Goal: Contribute content: Add original content to the website for others to see

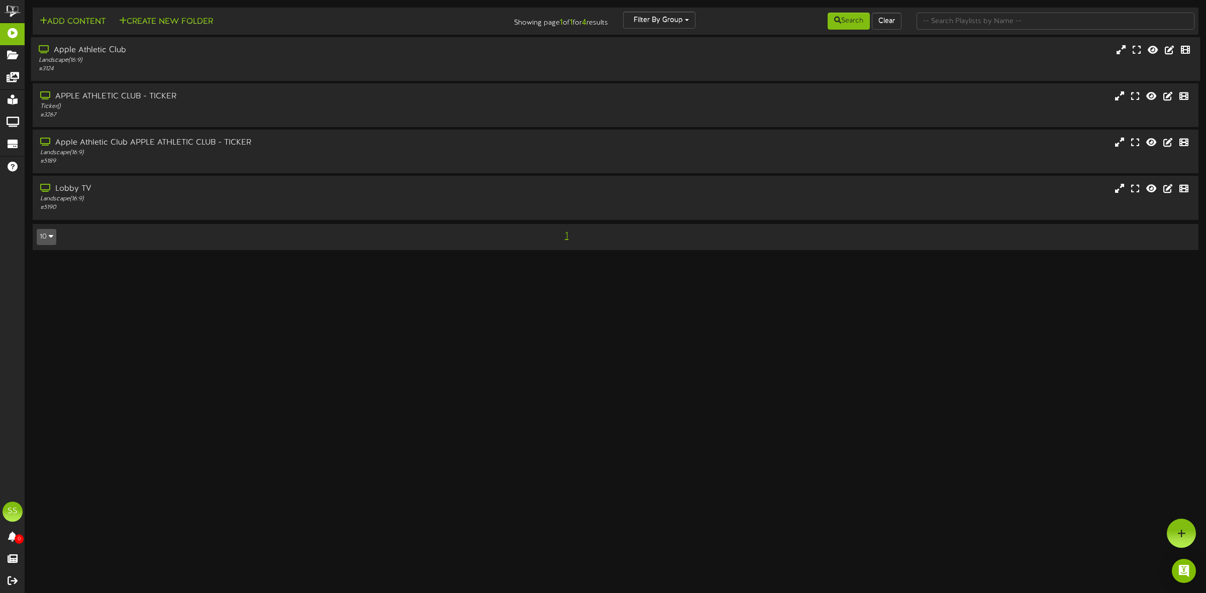
click at [172, 63] on div "Landscape ( 16:9 )" at bounding box center [275, 60] width 472 height 9
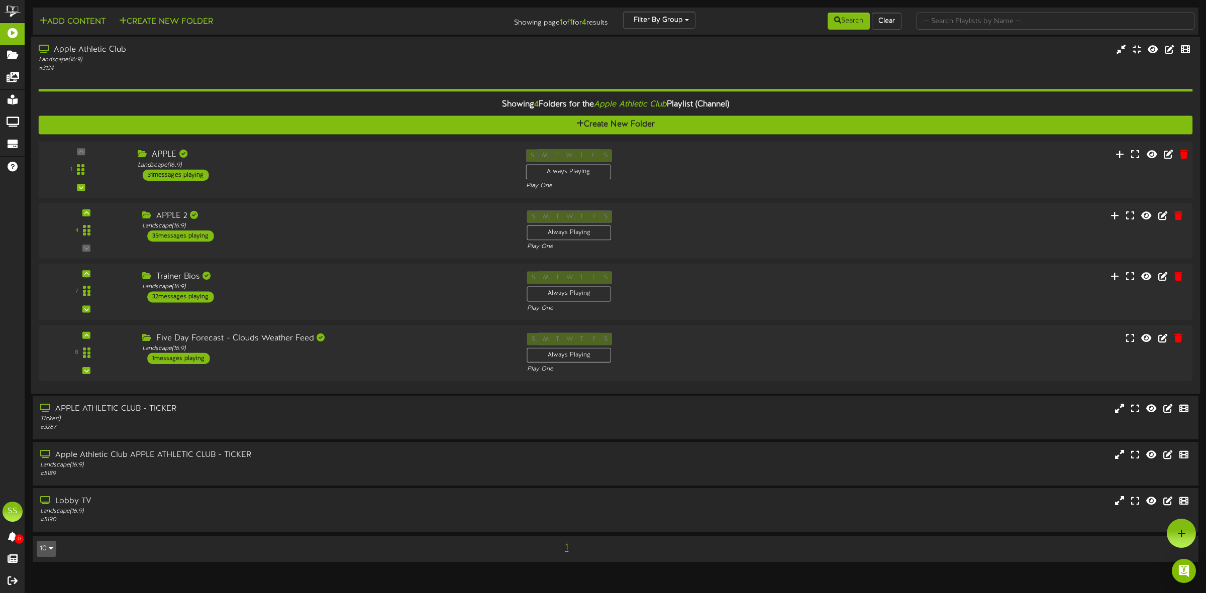
click at [245, 171] on div "APPLE Landscape ( 16:9 ) 31 messages playing" at bounding box center [324, 165] width 388 height 32
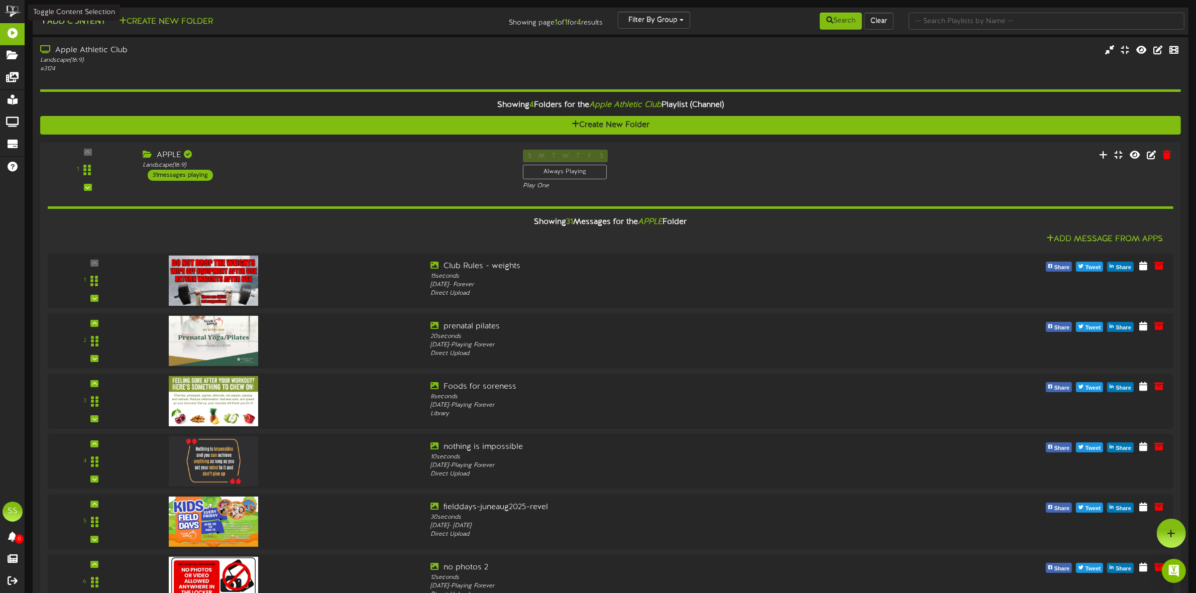
click at [91, 26] on button "Add Content" at bounding box center [73, 22] width 72 height 13
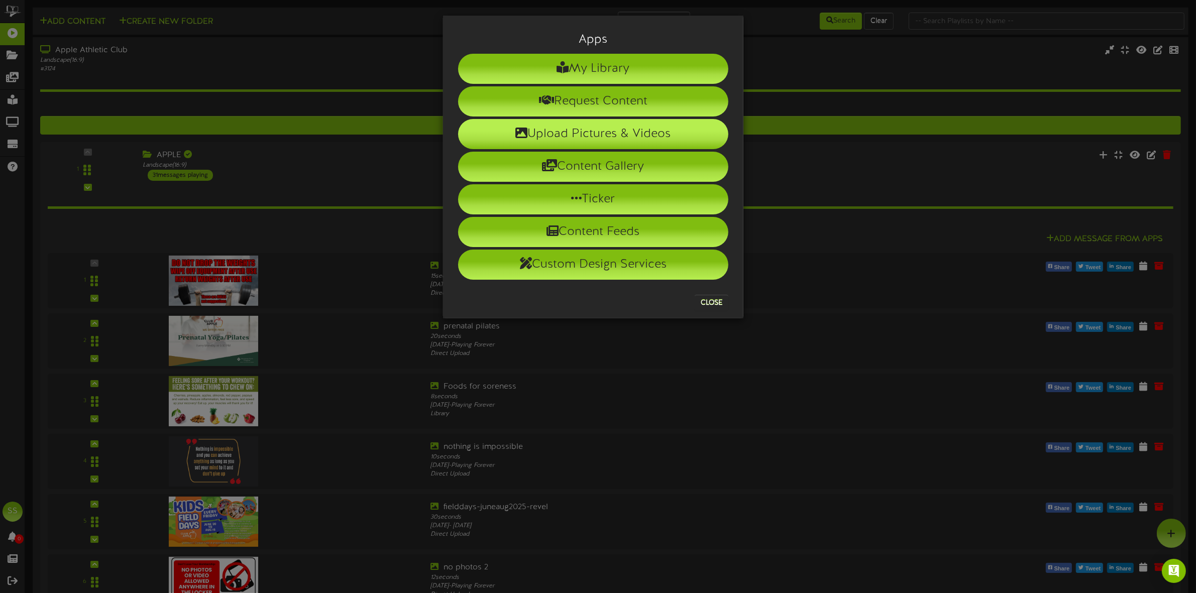
click at [589, 131] on li "Upload Pictures & Videos" at bounding box center [593, 134] width 270 height 30
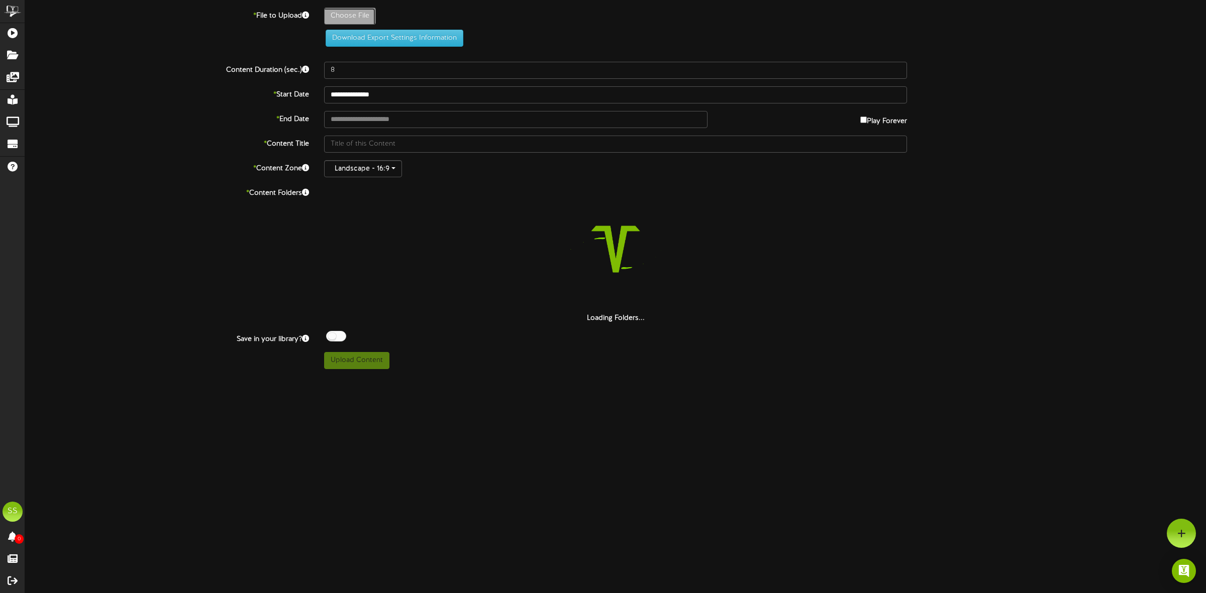
type input "**********"
type input "freeyogaweek-aug2025-revel"
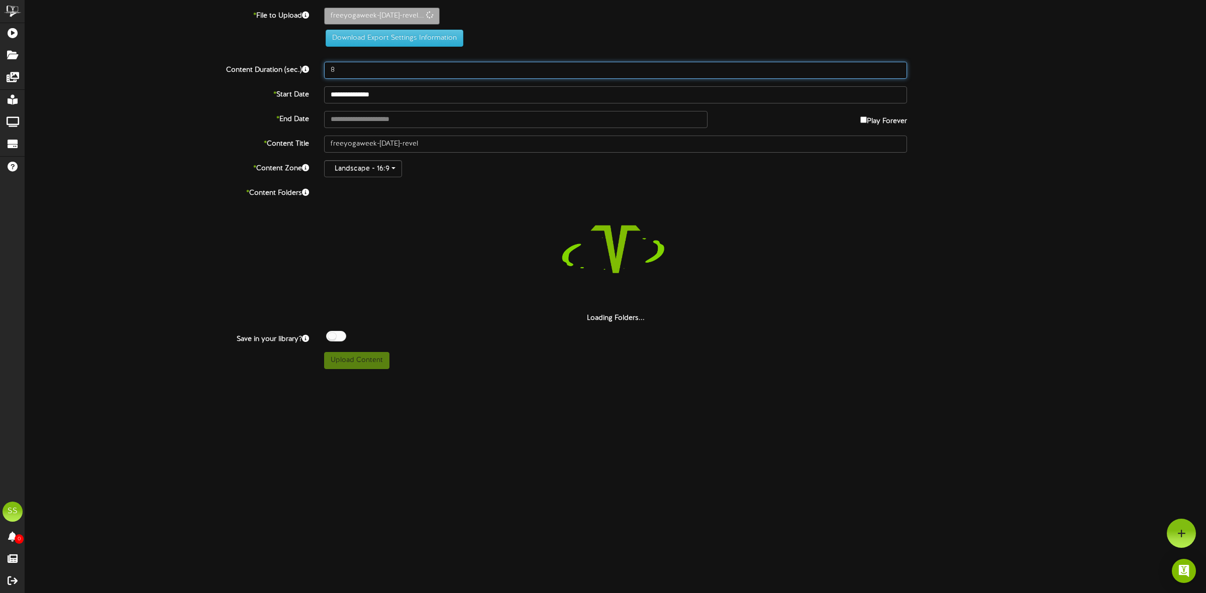
drag, startPoint x: 344, startPoint y: 69, endPoint x: 320, endPoint y: 71, distance: 24.2
click at [320, 71] on div "8" at bounding box center [616, 70] width 598 height 17
type input "30"
click at [343, 122] on input "text" at bounding box center [515, 119] width 383 height 17
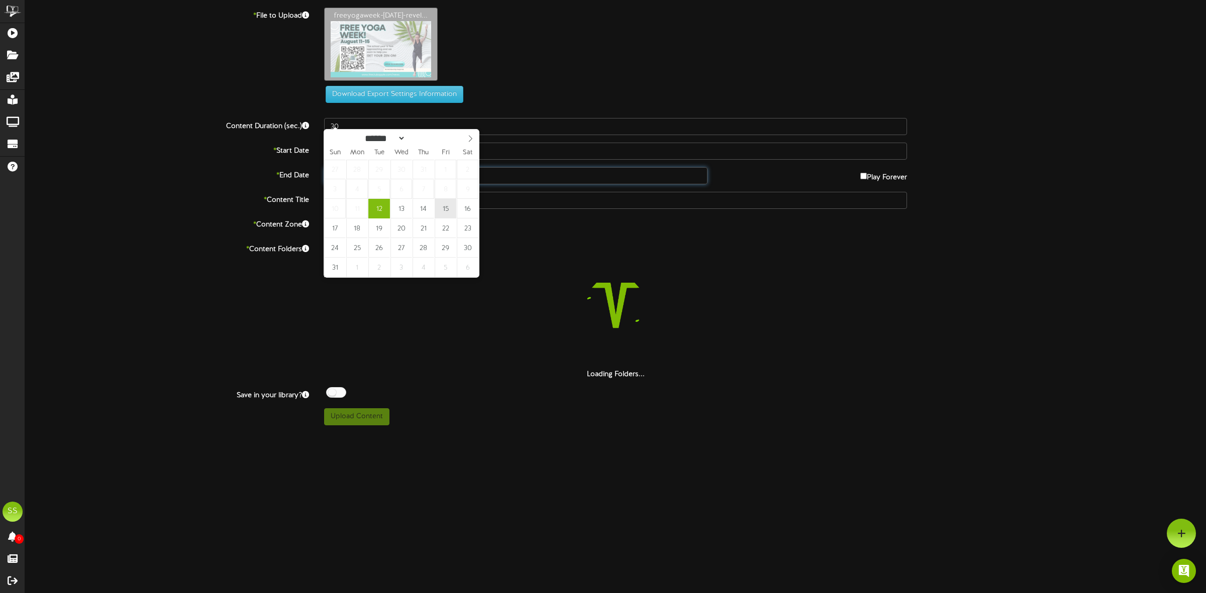
type input "**********"
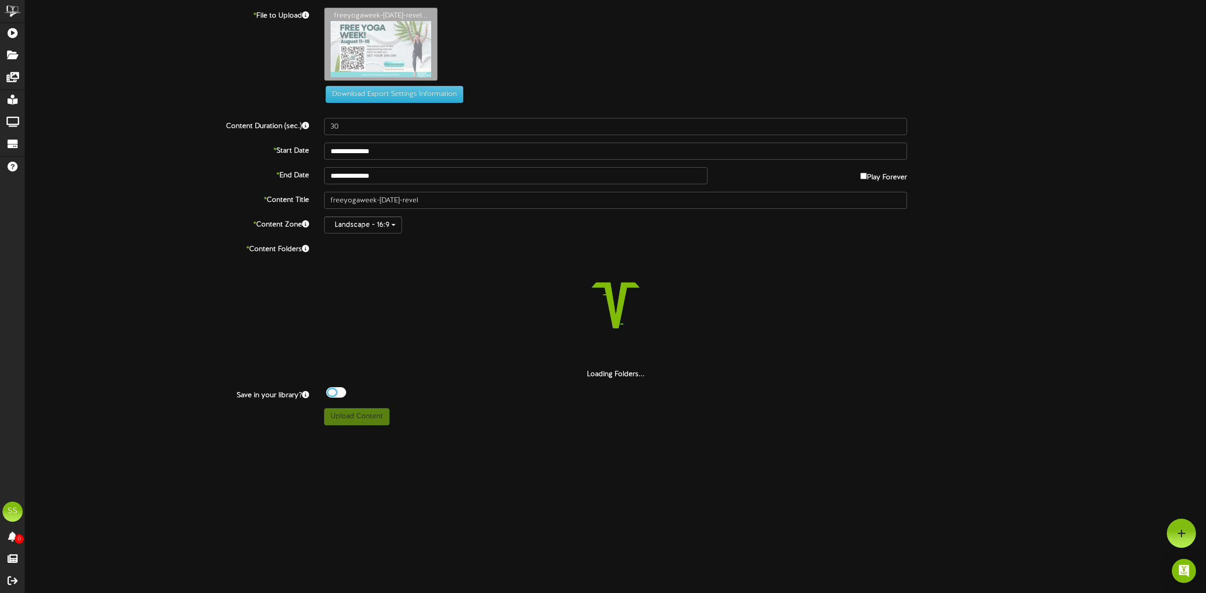
click at [340, 395] on div at bounding box center [336, 392] width 20 height 11
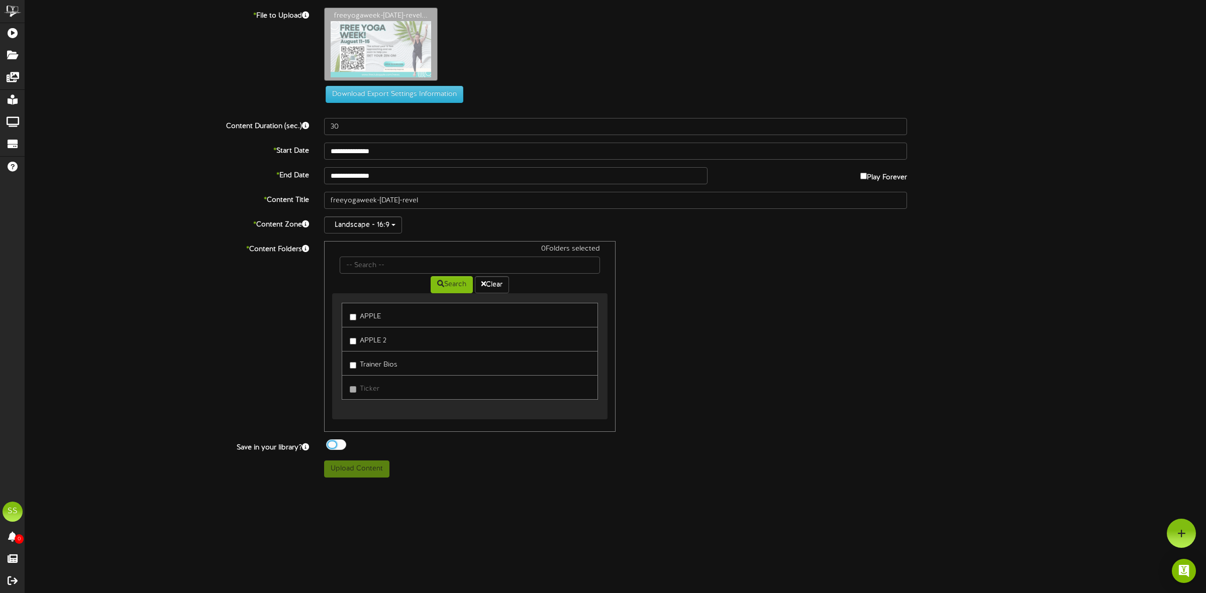
click at [378, 319] on label "APPLE" at bounding box center [365, 315] width 31 height 14
click at [365, 470] on button "Upload Content" at bounding box center [356, 469] width 65 height 17
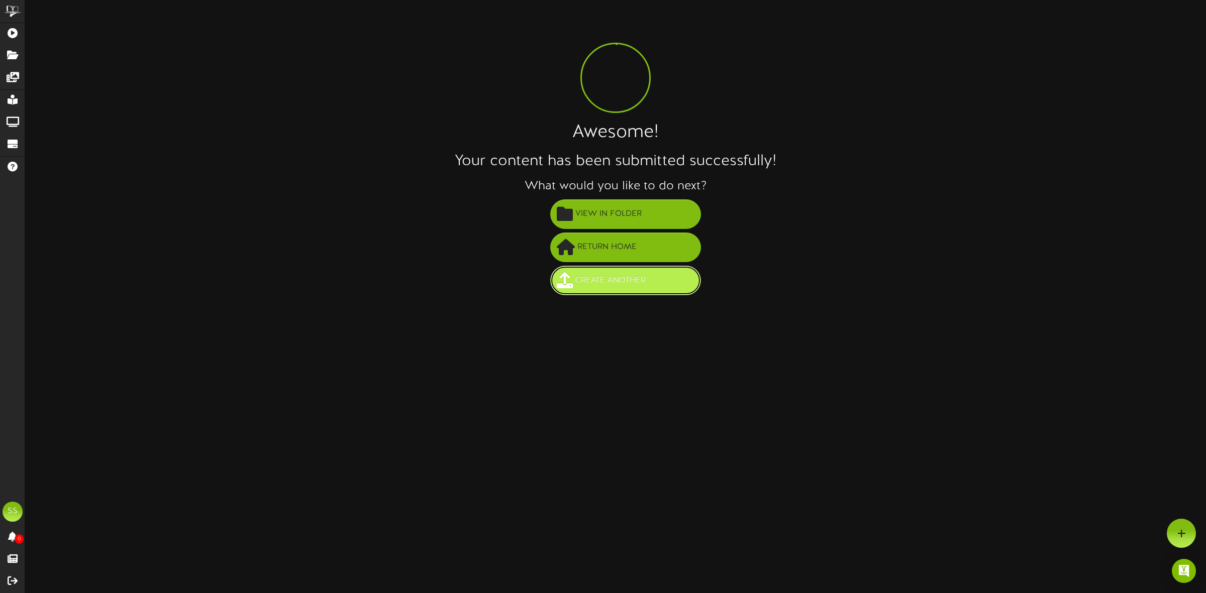
click at [602, 278] on span "Create Another" at bounding box center [610, 280] width 75 height 17
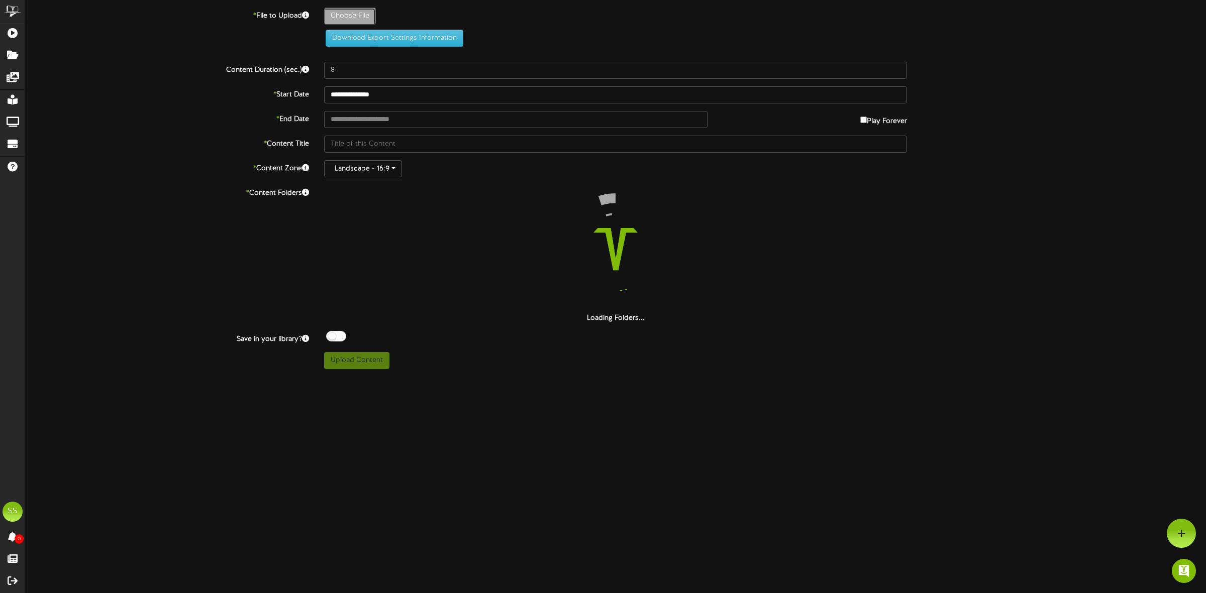
type input "**********"
type input "freeyogaweek-[DATE]-revel"
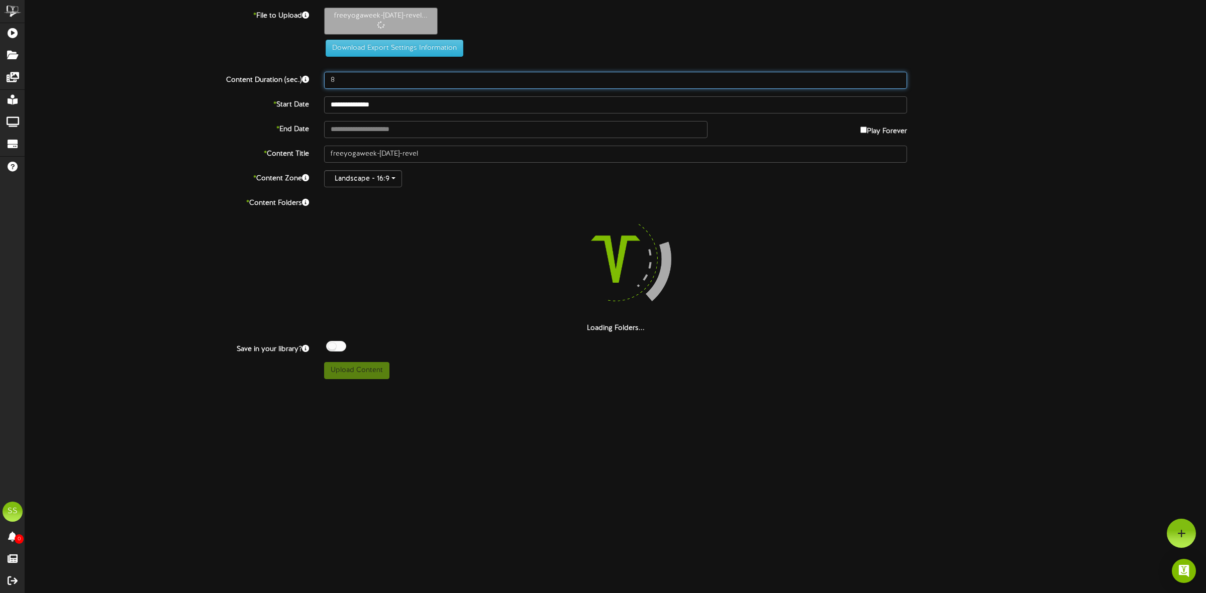
drag, startPoint x: 345, startPoint y: 78, endPoint x: 322, endPoint y: 80, distance: 23.7
click at [322, 80] on div "8" at bounding box center [616, 80] width 598 height 17
type input "30"
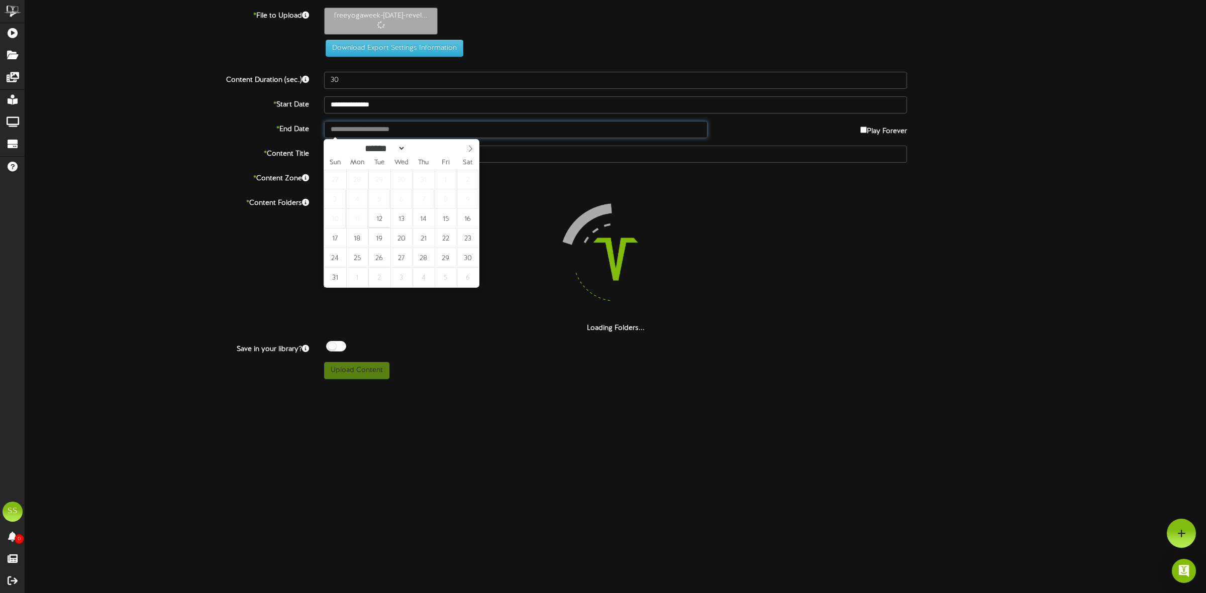
click at [348, 132] on input "text" at bounding box center [515, 129] width 383 height 17
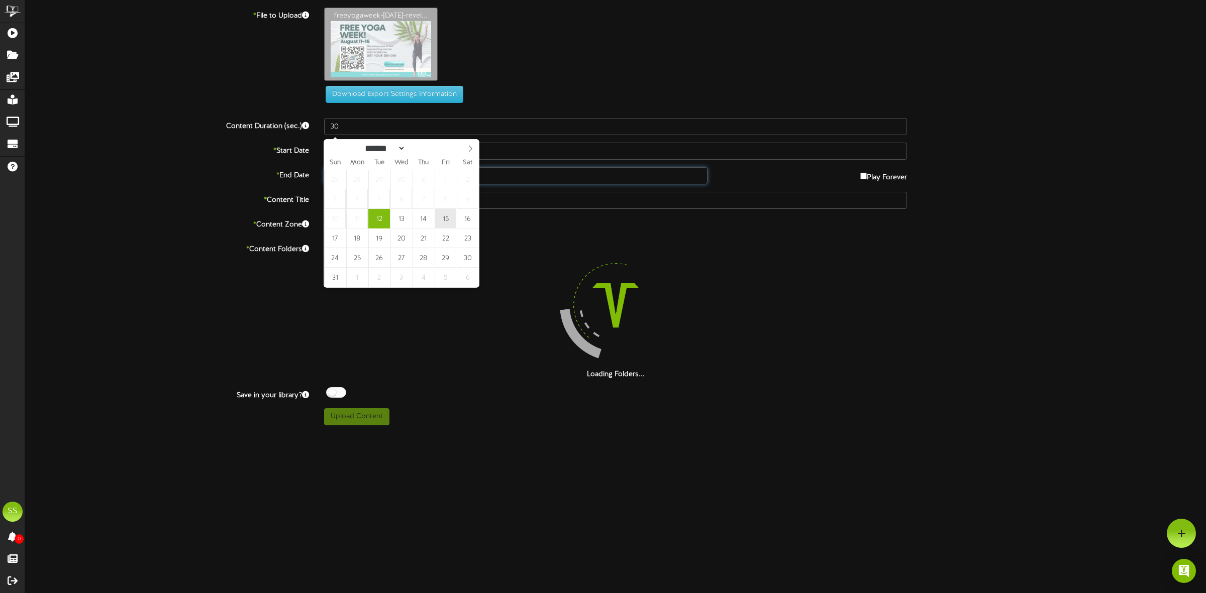
type input "**********"
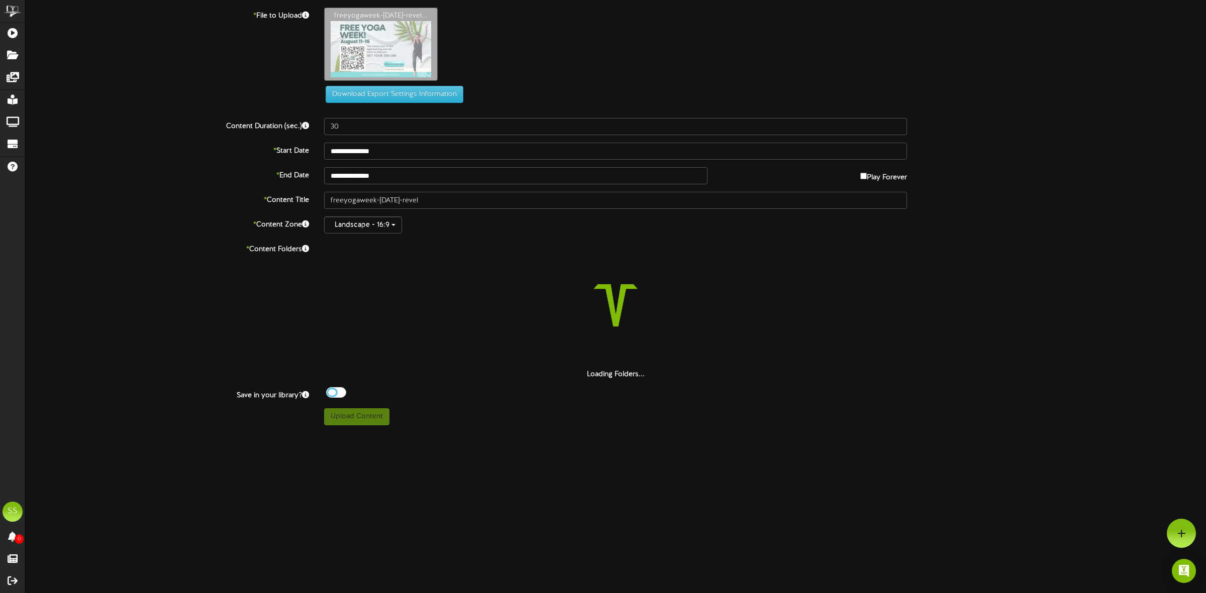
click at [341, 397] on div at bounding box center [336, 392] width 20 height 11
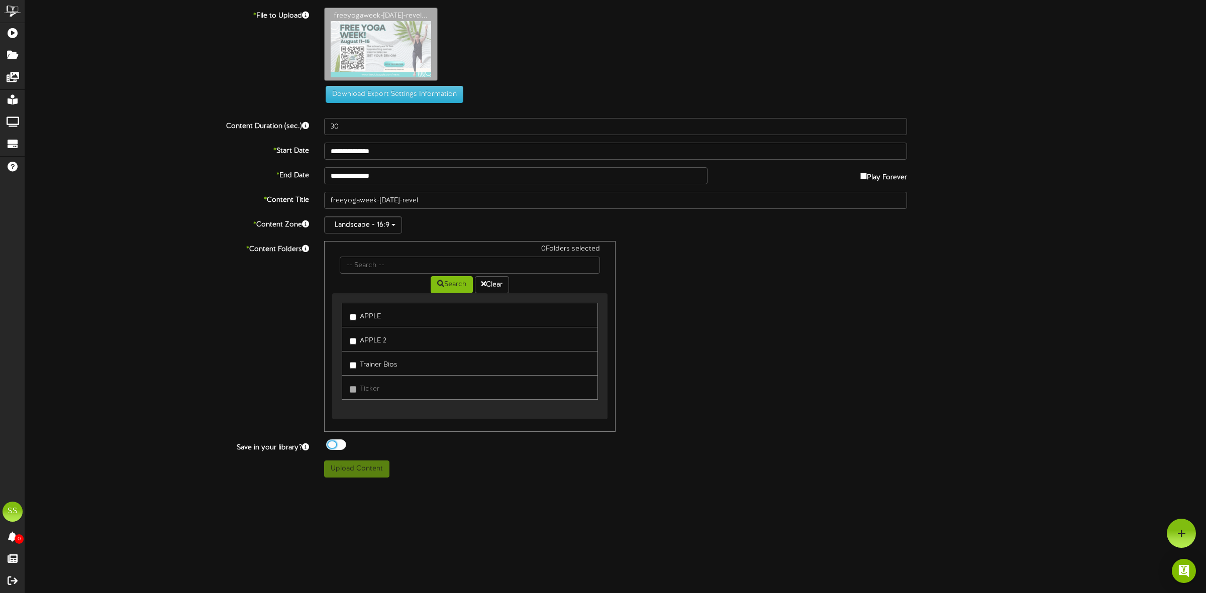
click at [371, 318] on label "APPLE" at bounding box center [365, 315] width 31 height 14
click at [367, 472] on button "Upload Content" at bounding box center [356, 469] width 65 height 17
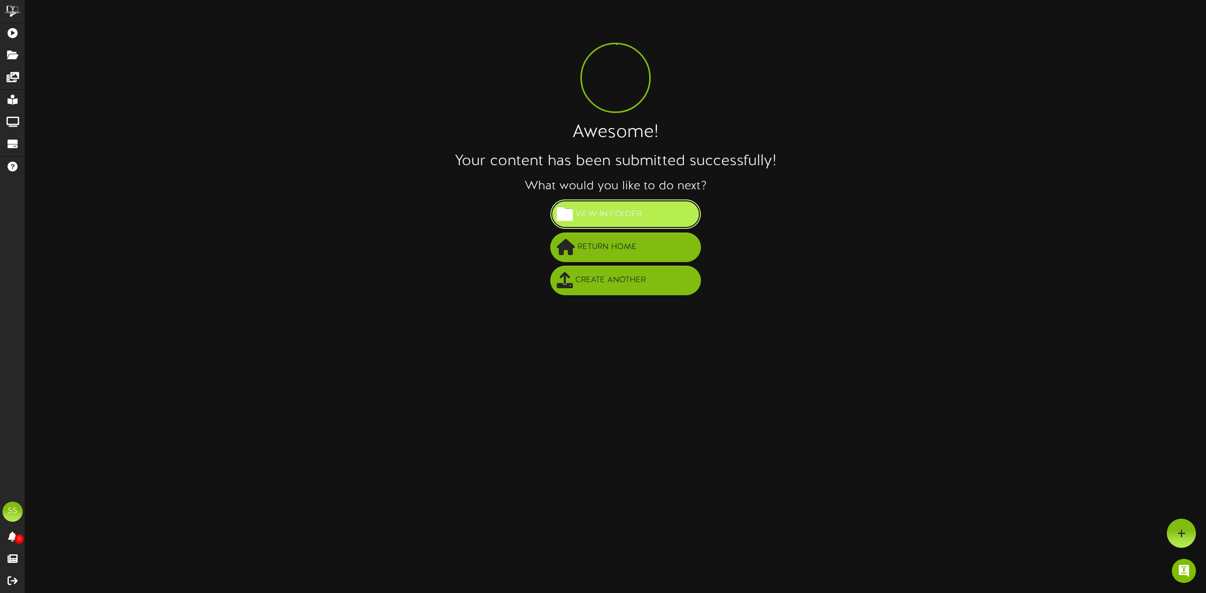
click at [612, 212] on span "View in Folder" at bounding box center [608, 214] width 71 height 17
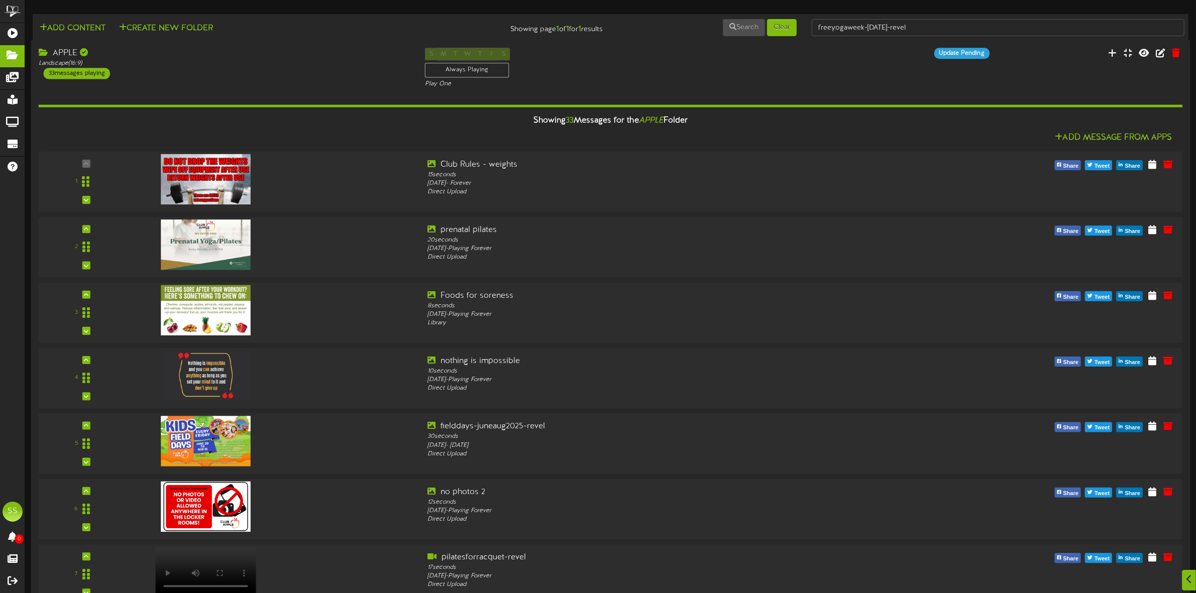
scroll to position [1727, 0]
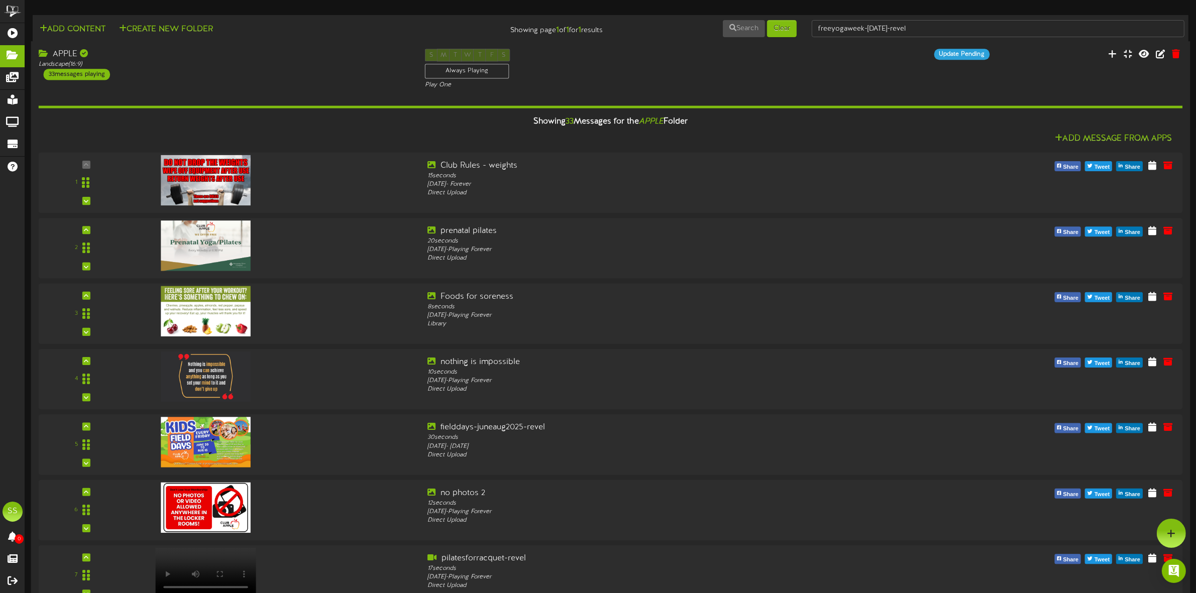
scroll to position [1539, 0]
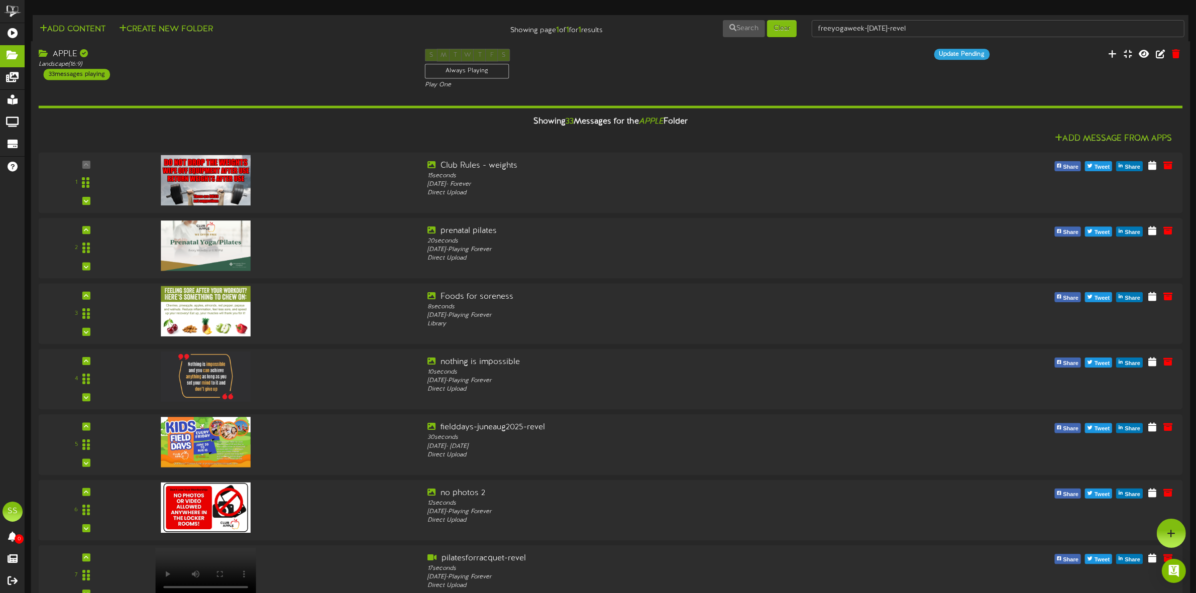
scroll to position [1413, 0]
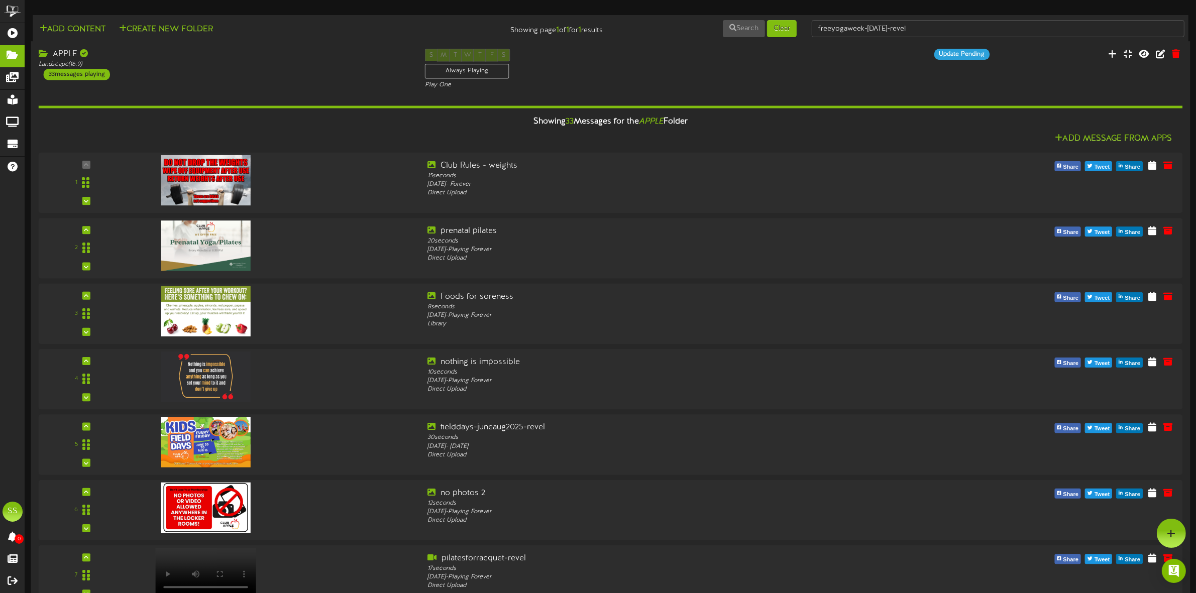
scroll to position [1225, 0]
